Goal: Find specific page/section: Find specific page/section

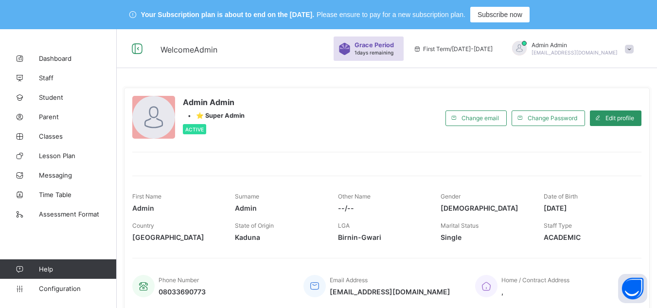
click at [366, 123] on div "Admin Admin • ⭐ Super Admin Active" at bounding box center [286, 118] width 308 height 44
click at [24, 14] on div "Your Subscription plan is about to end on the Oct 9, 2025. Please ensure to pay…" at bounding box center [328, 14] width 657 height 29
click at [60, 98] on span "Student" at bounding box center [78, 97] width 78 height 8
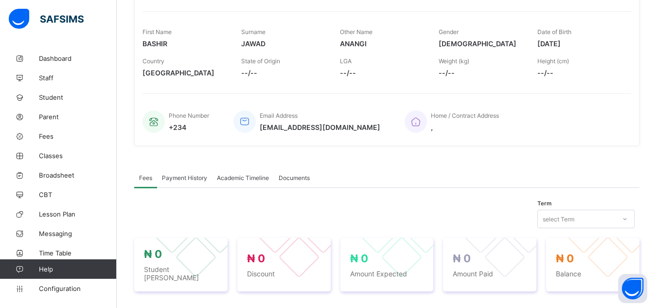
scroll to position [168, 0]
click at [230, 179] on span "Academic Timeline" at bounding box center [243, 179] width 52 height 7
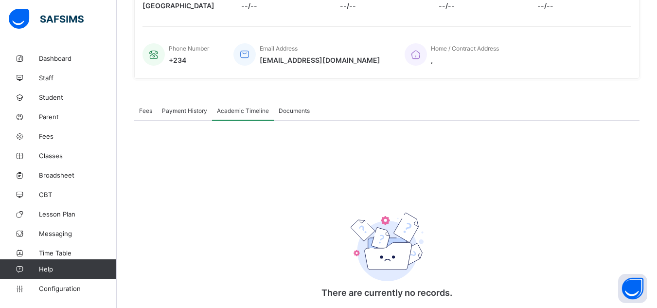
scroll to position [271, 0]
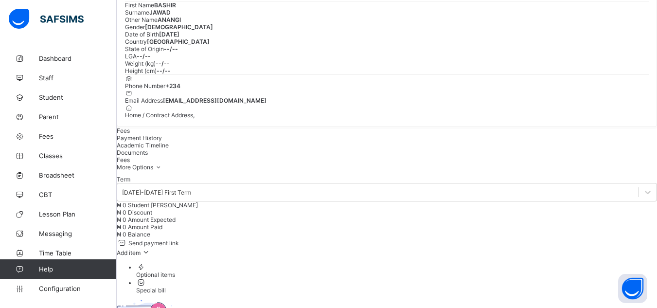
scroll to position [128, 0]
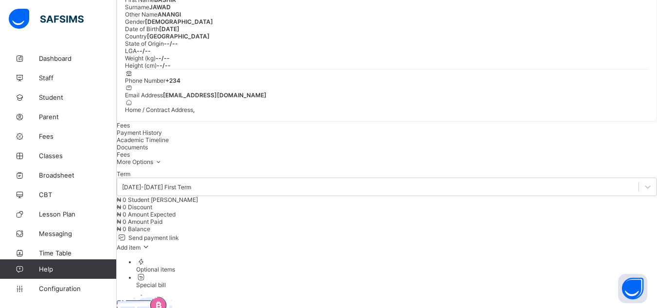
click at [169, 143] on span "Academic Timeline" at bounding box center [143, 139] width 52 height 7
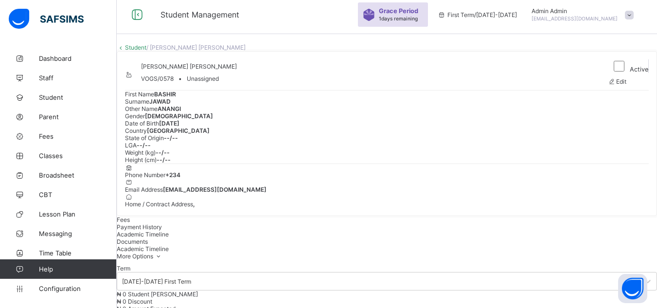
scroll to position [34, 0]
click at [62, 287] on span "Configuration" at bounding box center [77, 288] width 77 height 8
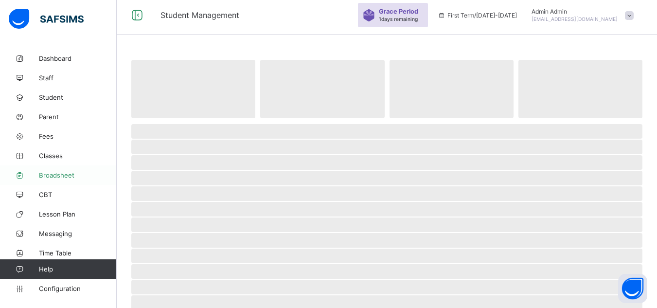
click at [59, 173] on span "Broadsheet" at bounding box center [78, 175] width 78 height 8
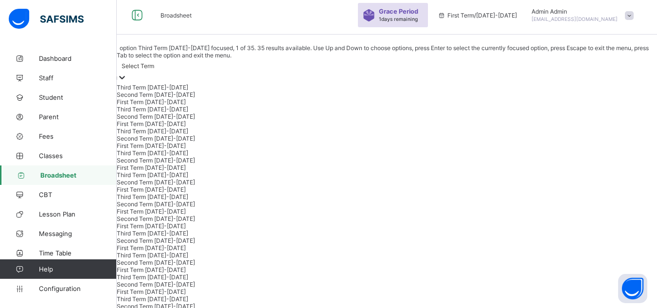
click at [203, 72] on div at bounding box center [387, 77] width 540 height 11
click at [192, 113] on div "Third Term [DATE]-[DATE]" at bounding box center [387, 109] width 540 height 7
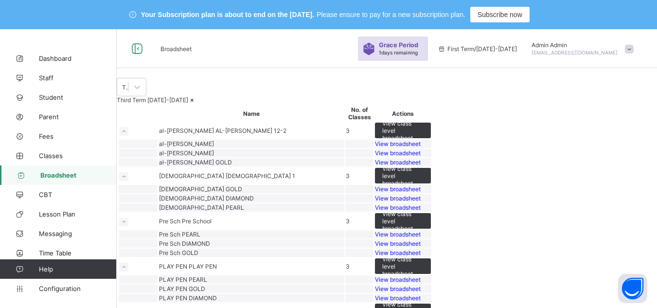
click at [212, 104] on div "Third Term [DATE]-[DATE]" at bounding box center [387, 99] width 540 height 7
click at [196, 104] on icon at bounding box center [192, 99] width 8 height 7
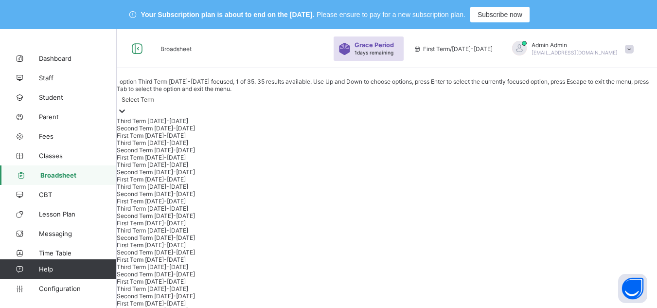
click at [154, 101] on div "Select Term" at bounding box center [138, 99] width 33 height 7
click at [190, 154] on div "Second Term [DATE]-[DATE]" at bounding box center [387, 149] width 540 height 7
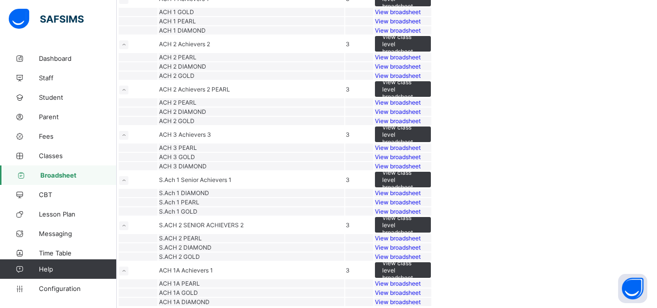
scroll to position [2227, 0]
